Goal: Information Seeking & Learning: Learn about a topic

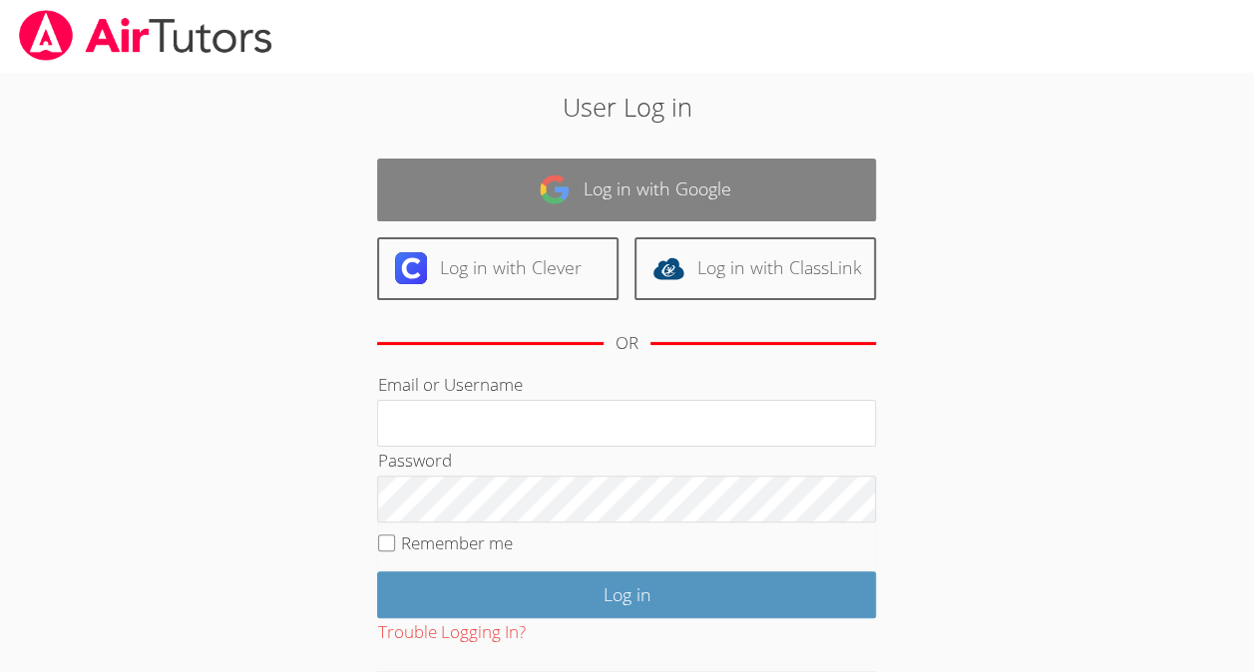
click at [573, 219] on link "Log in with Google" at bounding box center [626, 190] width 499 height 63
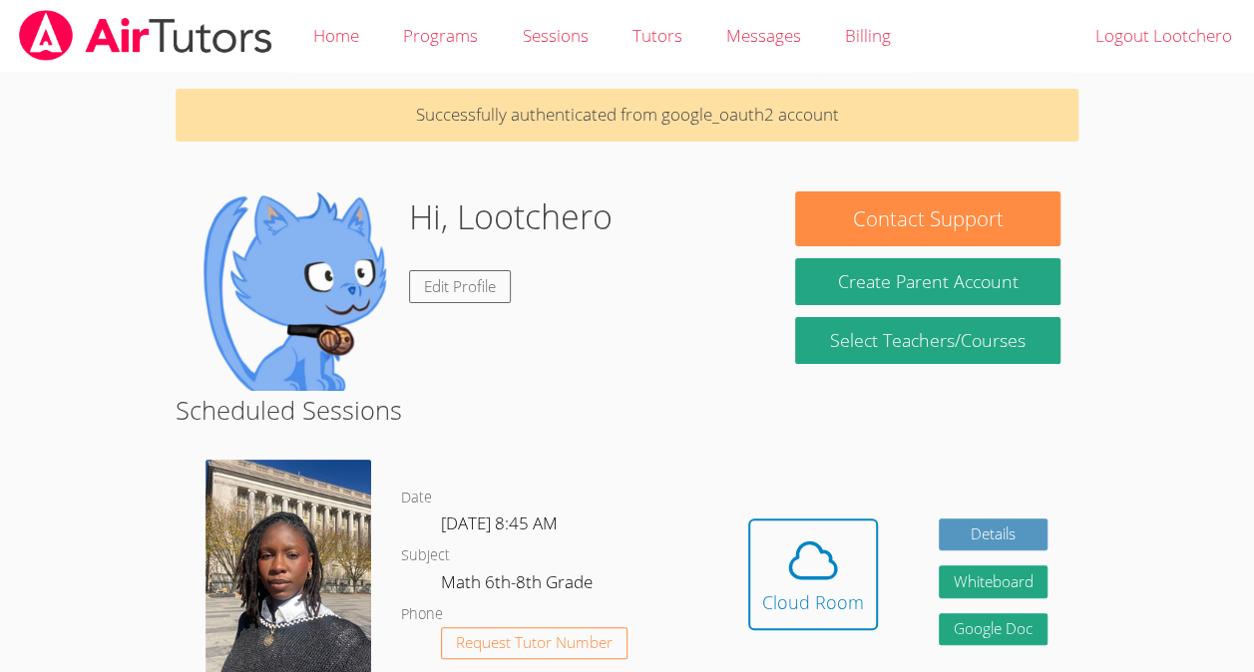
click at [800, 505] on div "Hidden Cloud Room Details Whiteboard Hidden Google Doc" at bounding box center [897, 589] width 361 height 288
click at [819, 580] on icon at bounding box center [813, 561] width 56 height 56
click at [818, 546] on icon at bounding box center [813, 559] width 46 height 35
click at [800, 562] on icon at bounding box center [813, 561] width 56 height 56
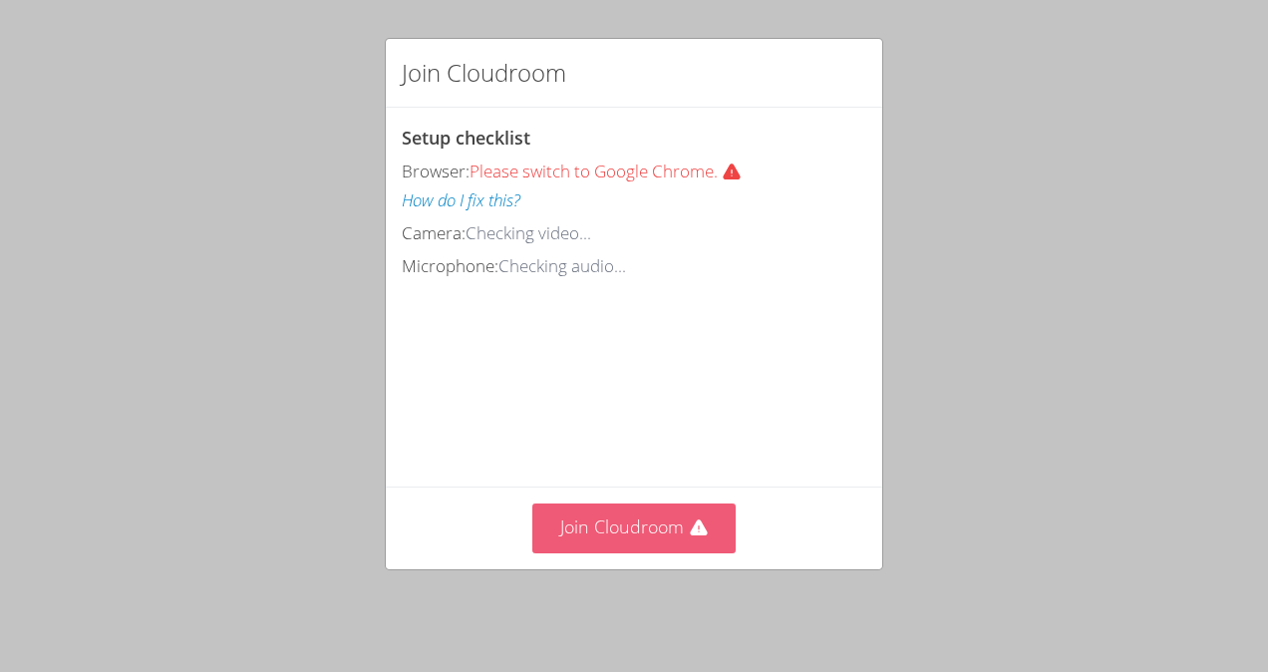
click at [692, 529] on icon at bounding box center [698, 528] width 17 height 16
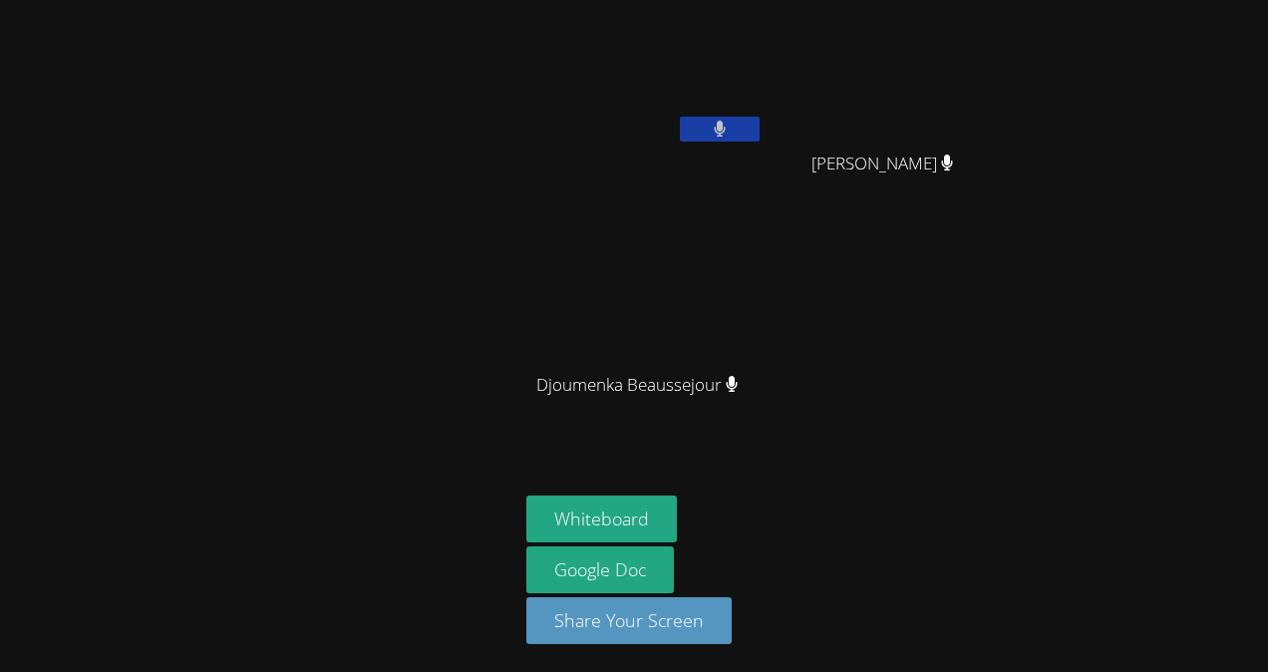
click at [712, 120] on button at bounding box center [720, 129] width 80 height 25
click at [712, 125] on icon at bounding box center [719, 129] width 21 height 17
click at [723, 132] on icon at bounding box center [720, 129] width 13 height 17
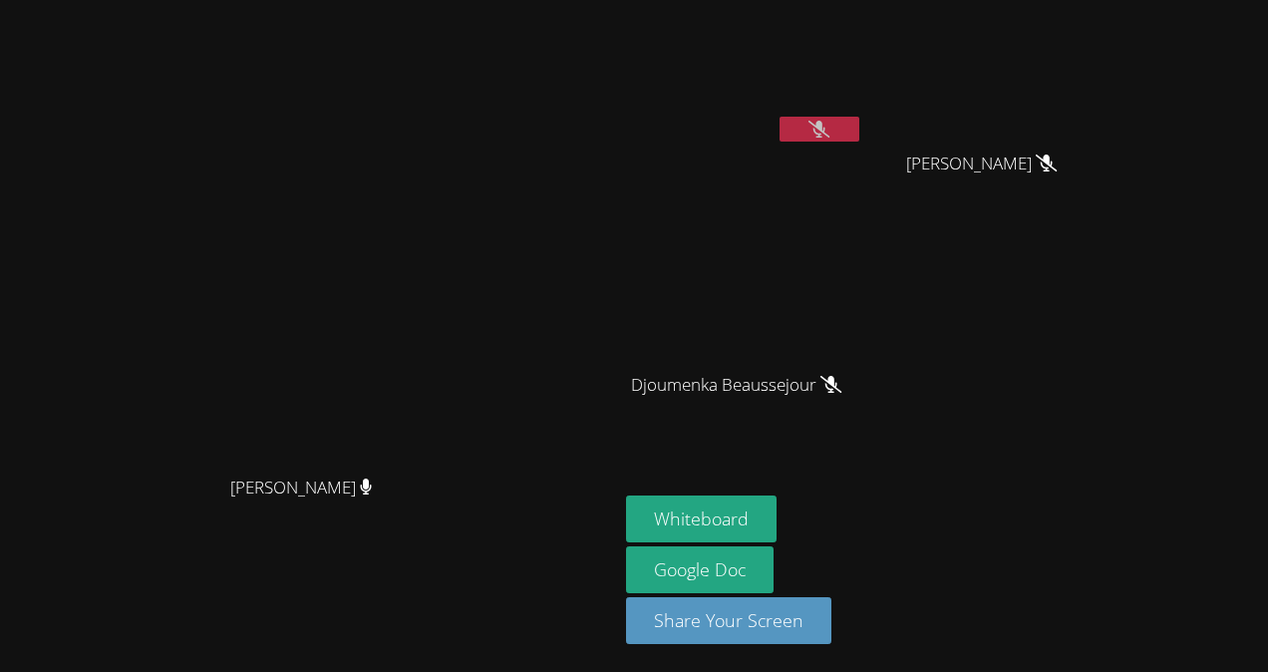
click at [818, 125] on icon at bounding box center [819, 129] width 21 height 17
click at [860, 132] on button at bounding box center [820, 129] width 80 height 25
click at [774, 536] on aside "Lootchero Rene Peterley Constant Peterley Constant Djoumenka Beaussejour Djoume…" at bounding box center [867, 336] width 499 height 672
click at [777, 521] on button "Whiteboard" at bounding box center [701, 519] width 151 height 47
click at [860, 126] on button at bounding box center [820, 129] width 80 height 25
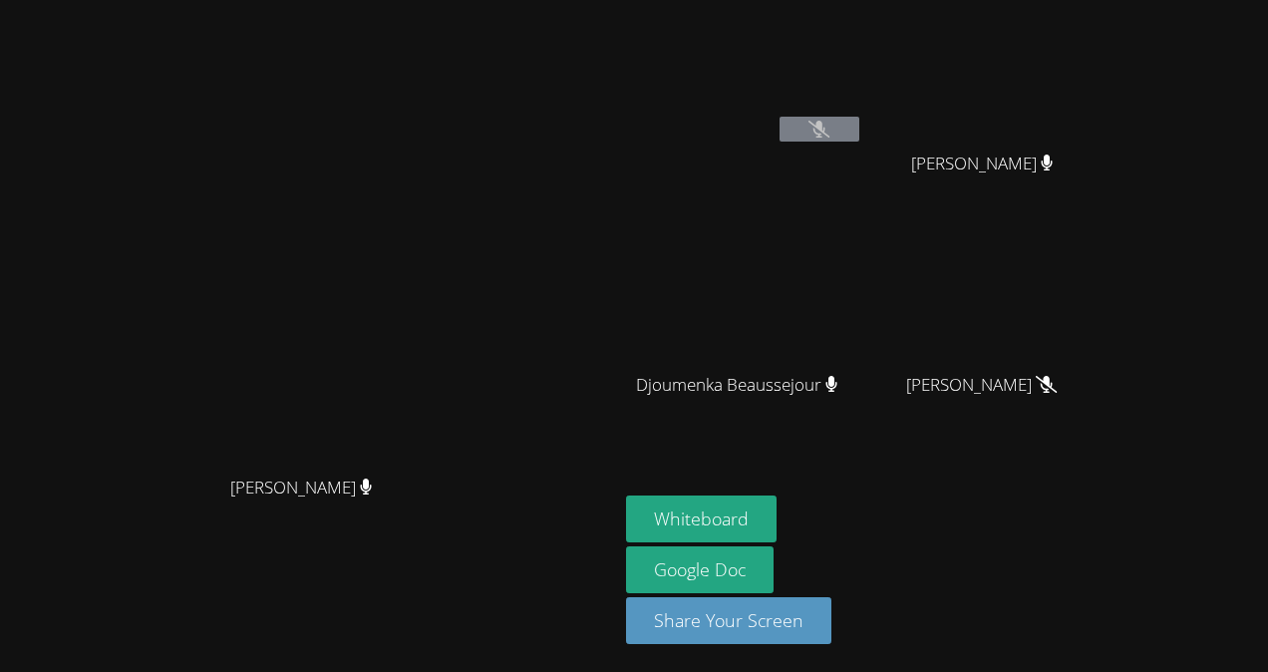
click at [860, 131] on button at bounding box center [820, 129] width 80 height 25
drag, startPoint x: 1172, startPoint y: 385, endPoint x: 1036, endPoint y: 416, distance: 139.1
click at [1036, 416] on div "[PERSON_NAME]" at bounding box center [990, 403] width 237 height 80
click at [864, 110] on video at bounding box center [744, 75] width 237 height 134
click at [1109, 336] on video at bounding box center [990, 296] width 237 height 134
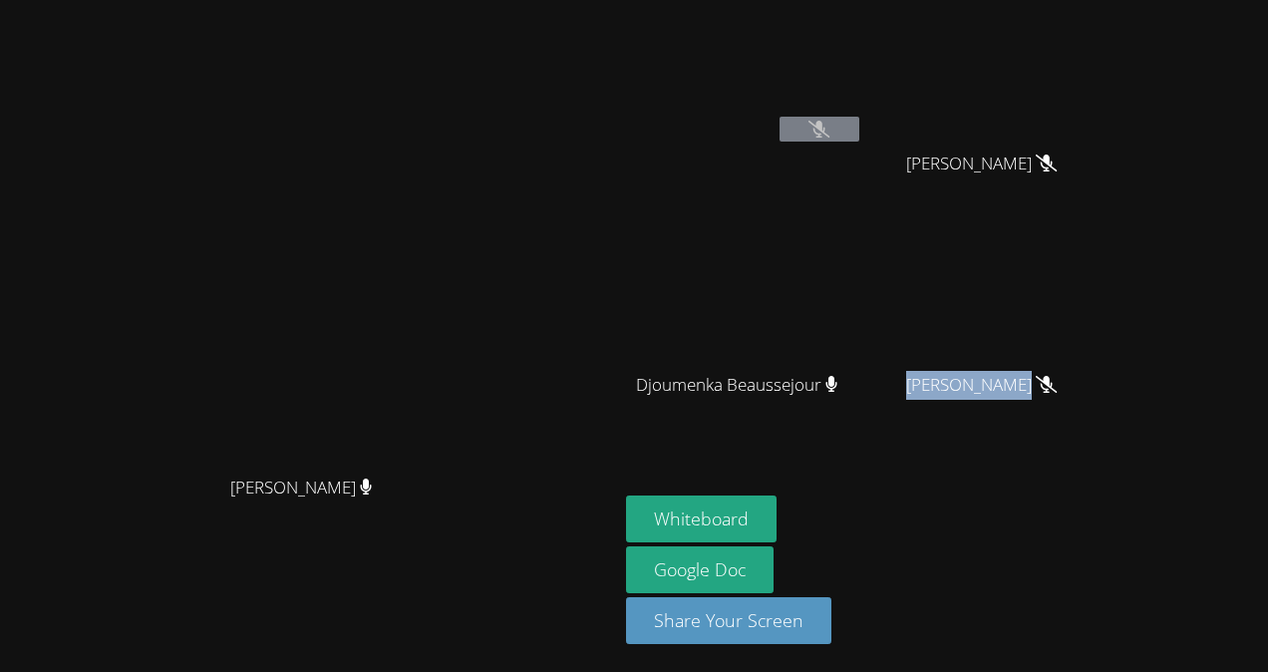
click at [982, 403] on div "[PERSON_NAME]" at bounding box center [990, 403] width 237 height 80
drag, startPoint x: 727, startPoint y: 391, endPoint x: 1110, endPoint y: 405, distance: 383.2
click at [1109, 405] on div "Lootchero Rene Peterley Constant Peterley Constant Djoumenka Beaussejour Djoume…" at bounding box center [867, 225] width 483 height 435
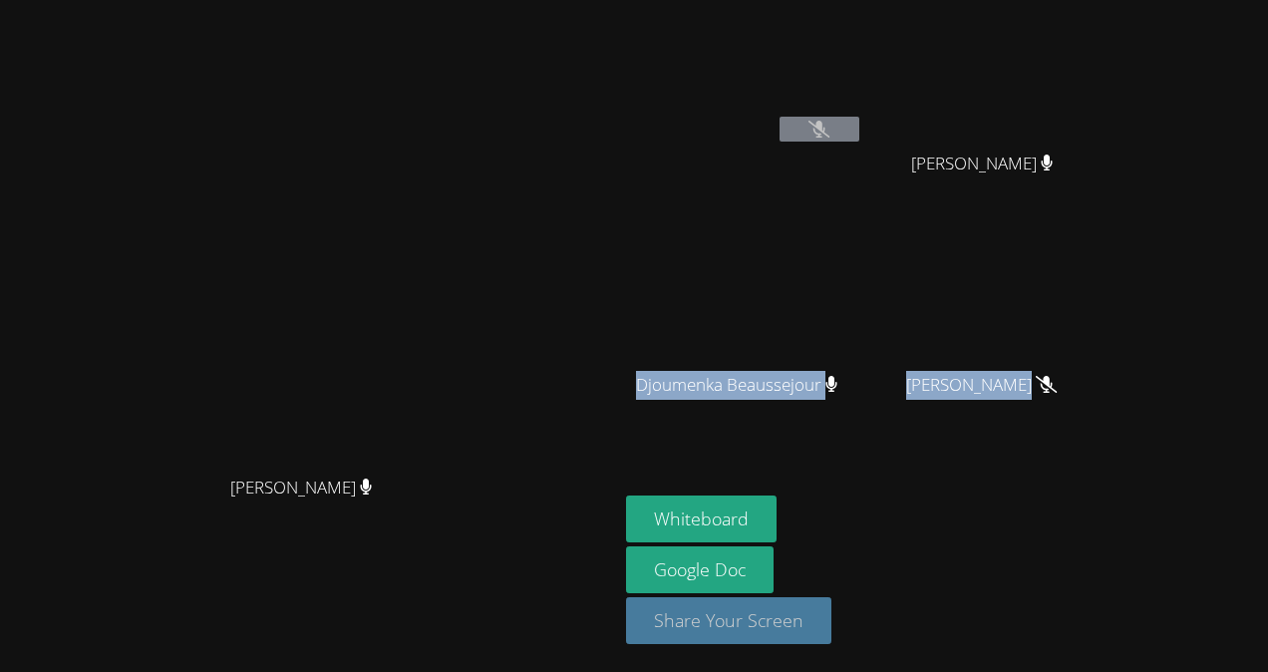
click at [822, 620] on button "Share Your Screen" at bounding box center [728, 620] width 205 height 47
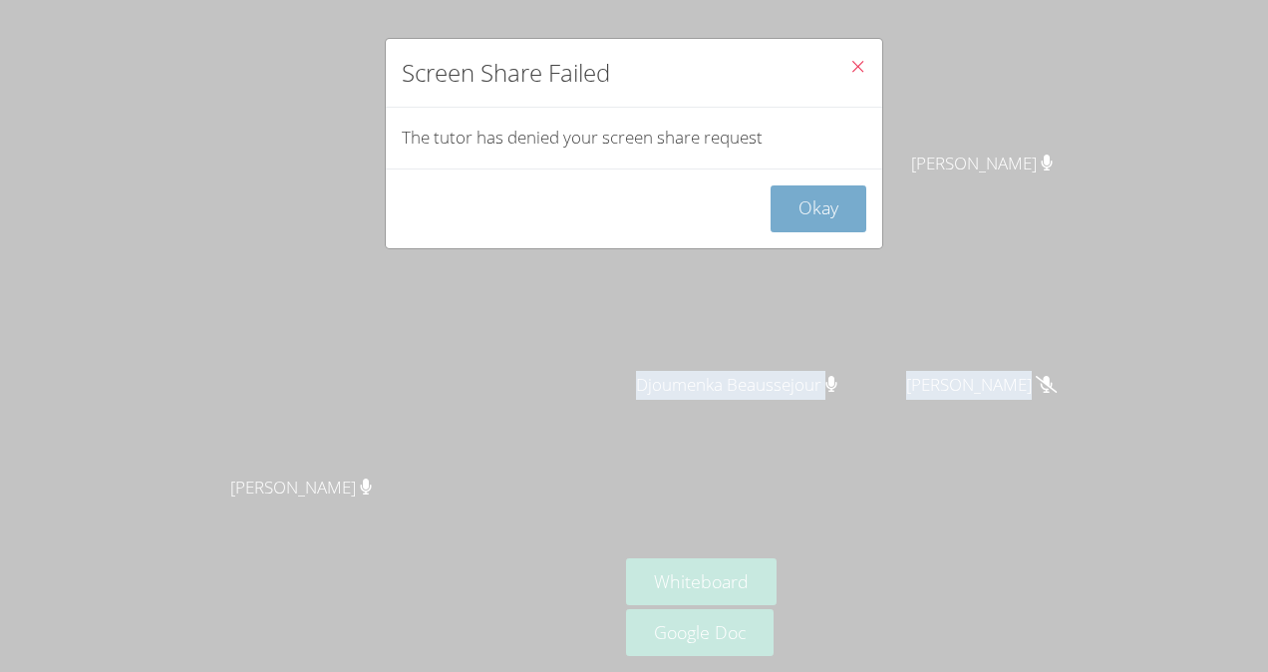
click at [803, 206] on button "Okay" at bounding box center [819, 208] width 96 height 47
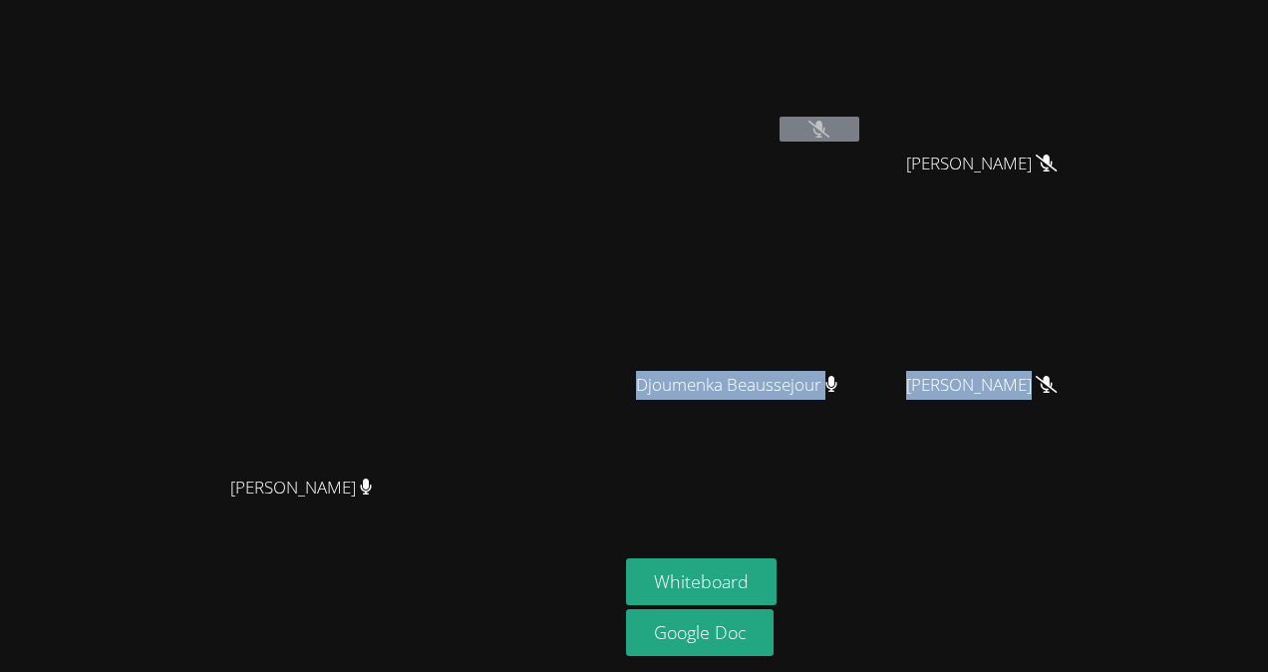
click at [748, 441] on div "Djoumenka Beaussejour" at bounding box center [744, 403] width 237 height 80
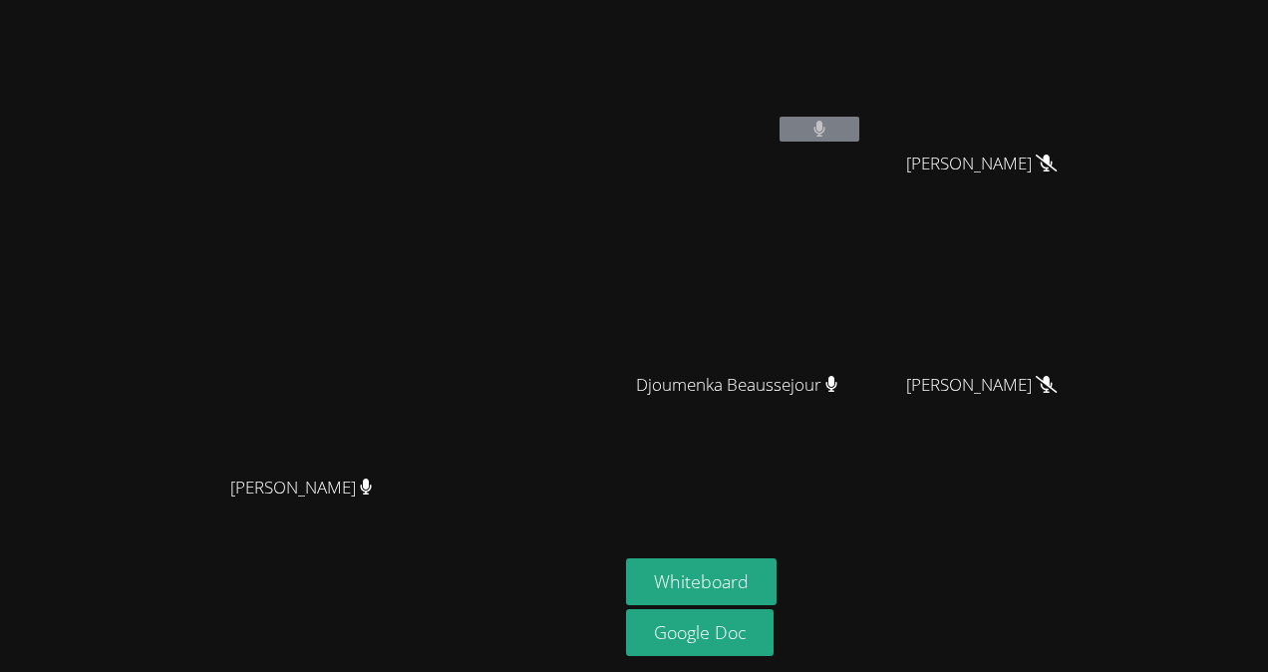
click at [827, 130] on icon at bounding box center [820, 129] width 13 height 17
click at [830, 130] on icon at bounding box center [819, 129] width 21 height 17
click at [860, 132] on button at bounding box center [820, 129] width 80 height 25
click at [689, 24] on video at bounding box center [744, 75] width 237 height 134
click at [860, 134] on button at bounding box center [820, 129] width 80 height 25
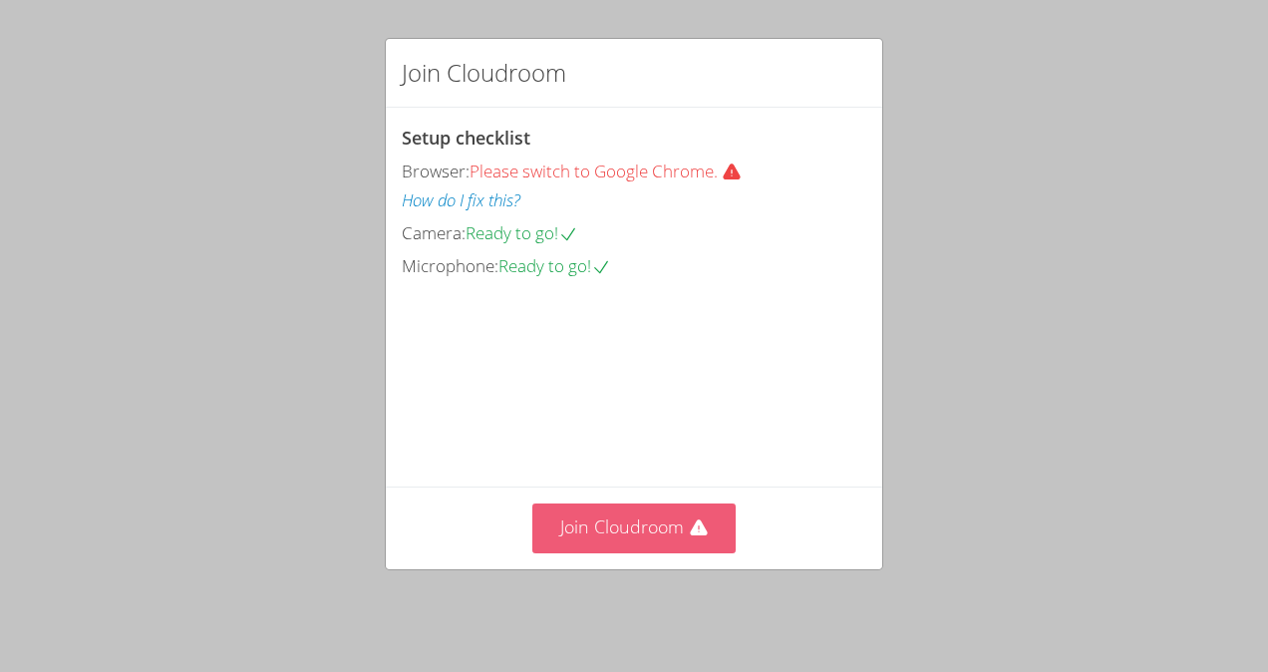
click at [572, 529] on button "Join Cloudroom" at bounding box center [635, 528] width 204 height 49
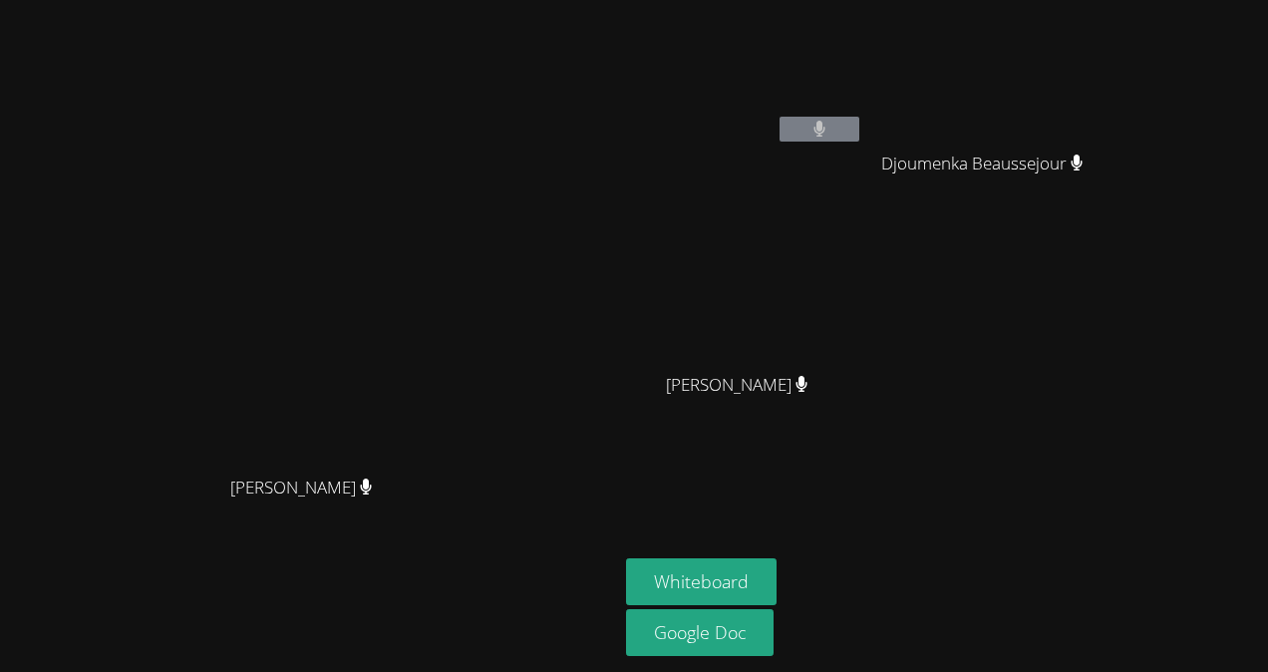
click at [1080, 325] on div "Lootchero [PERSON_NAME] [PERSON_NAME] Jhonsley [PERSON_NAME] [PERSON_NAME]" at bounding box center [867, 225] width 483 height 435
click at [860, 122] on button at bounding box center [820, 129] width 80 height 25
click at [671, 11] on video at bounding box center [744, 75] width 237 height 134
click at [658, 11] on video at bounding box center [744, 75] width 237 height 134
click at [459, 139] on video at bounding box center [309, 296] width 299 height 339
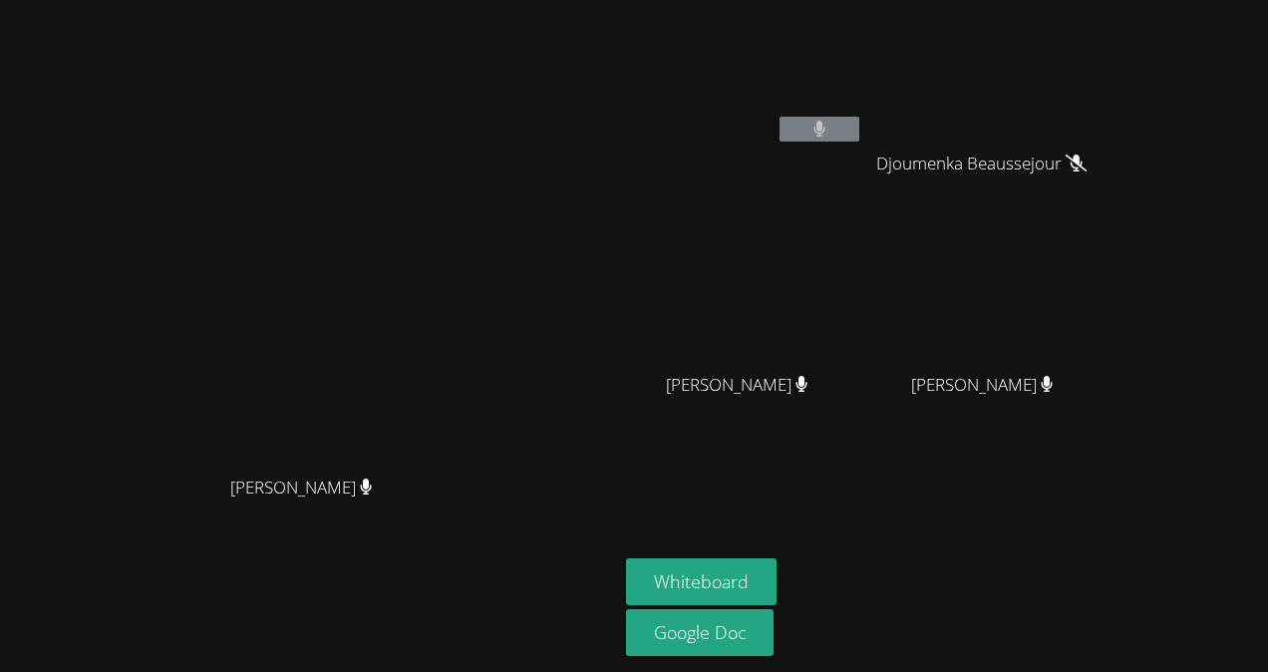
click at [681, 187] on div "Lootchero [PERSON_NAME]" at bounding box center [744, 114] width 237 height 213
click at [676, 10] on video at bounding box center [744, 75] width 237 height 134
click at [596, 94] on div "[PERSON_NAME] [PERSON_NAME]" at bounding box center [309, 336] width 602 height 656
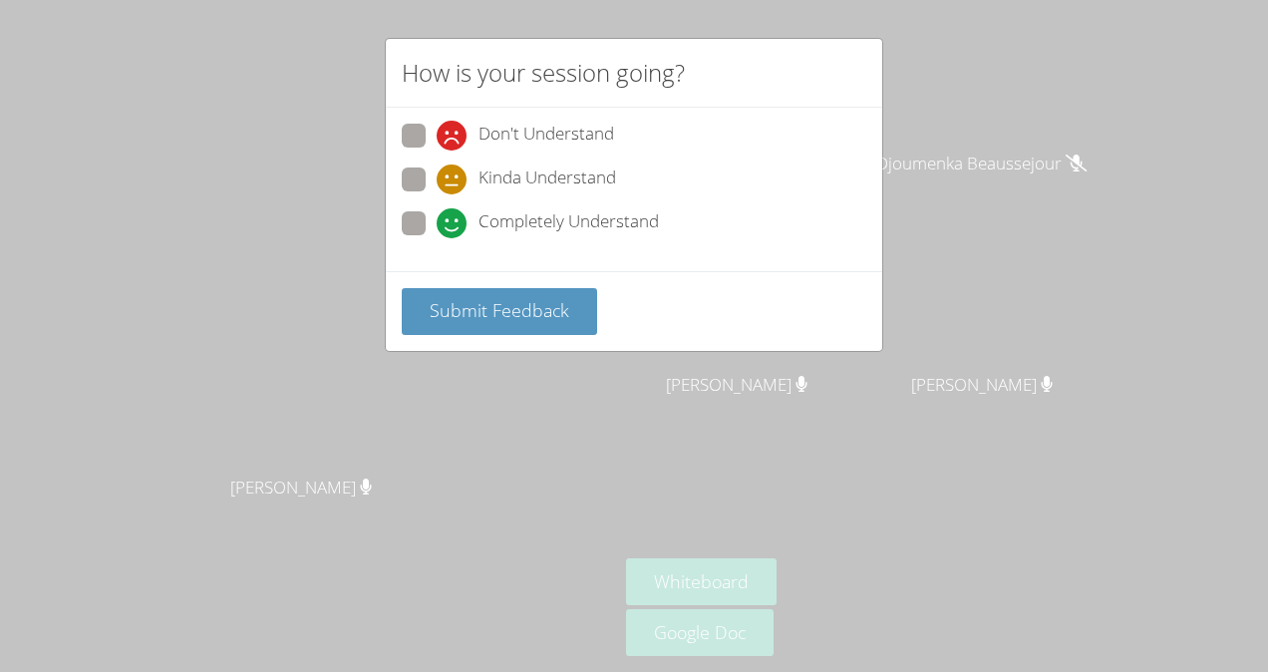
click at [623, 170] on div "Kinda Understand" at bounding box center [634, 186] width 465 height 36
click at [521, 126] on span "Don't Understand" at bounding box center [547, 136] width 136 height 30
click at [454, 126] on input "Don't Understand" at bounding box center [445, 132] width 17 height 17
radio input "true"
click at [572, 180] on span "Kinda Understand" at bounding box center [548, 180] width 138 height 30
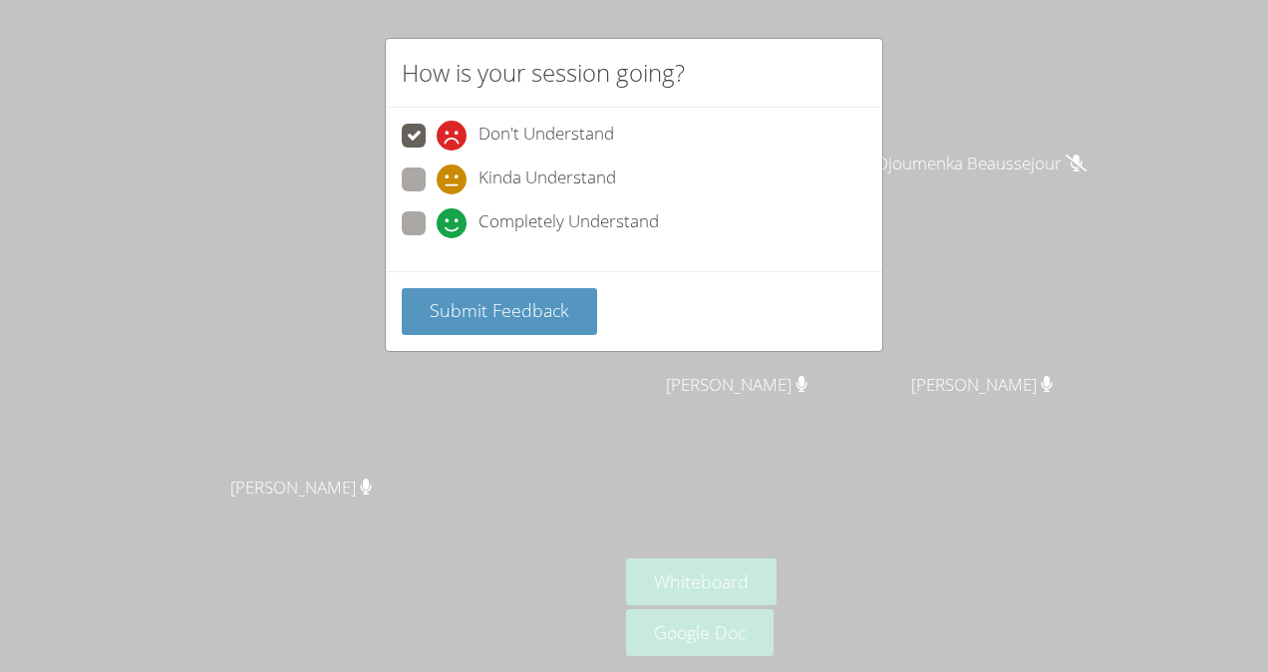
click at [454, 180] on input "Kinda Understand" at bounding box center [445, 176] width 17 height 17
radio input "true"
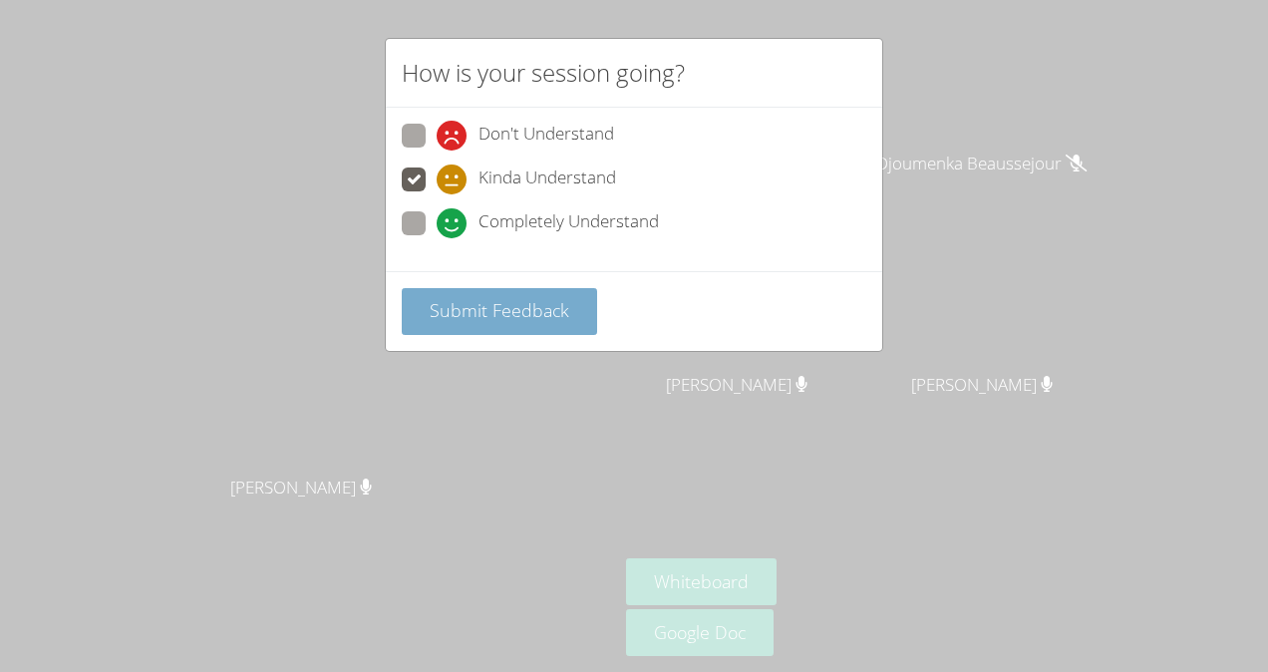
click at [489, 325] on button "Submit Feedback" at bounding box center [499, 311] width 195 height 47
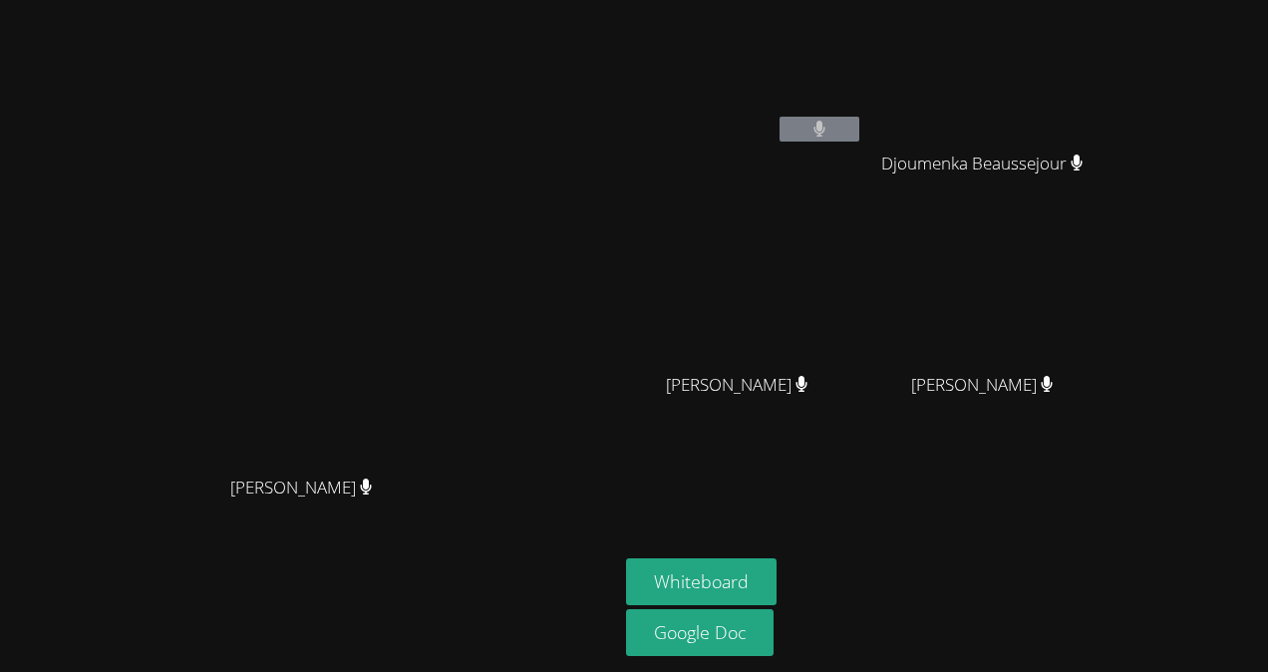
click at [610, 341] on div "[PERSON_NAME]" at bounding box center [309, 296] width 602 height 339
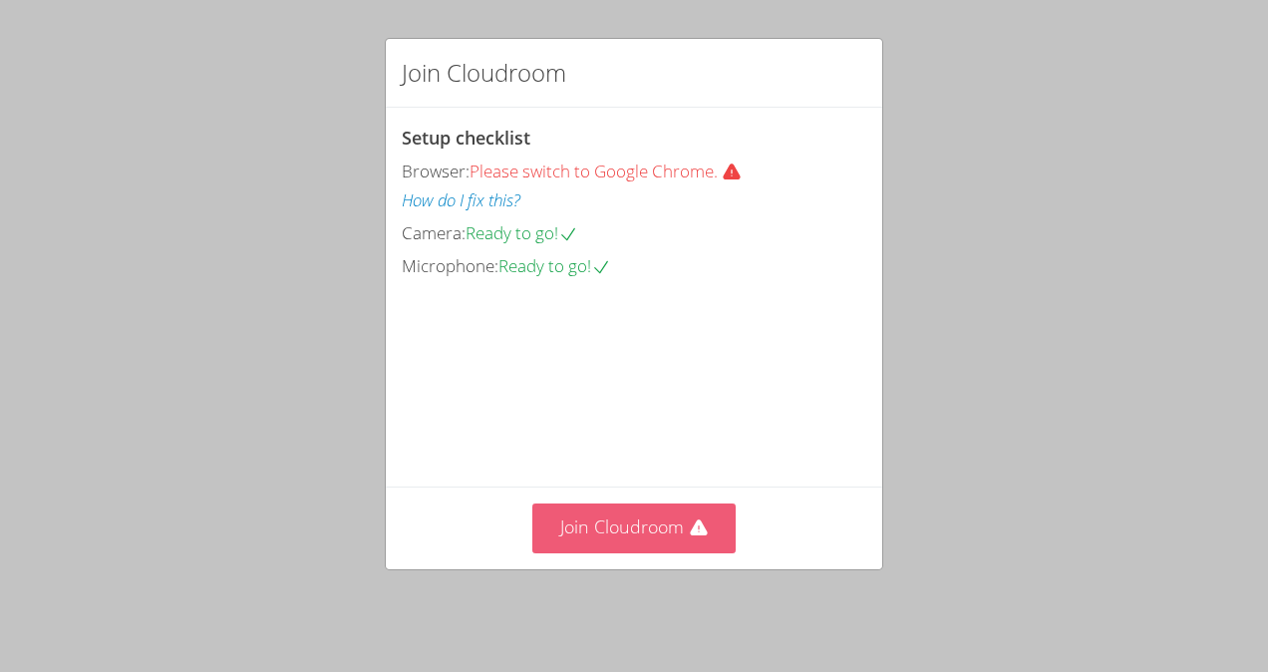
click at [662, 537] on button "Join Cloudroom" at bounding box center [635, 528] width 204 height 49
